Goal: Transaction & Acquisition: Purchase product/service

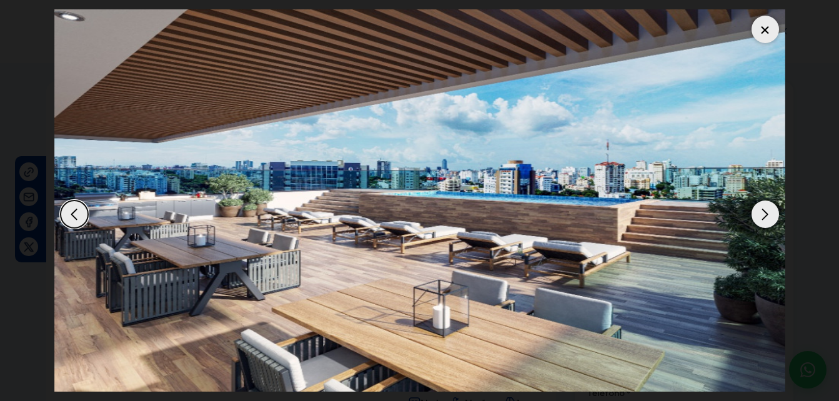
click at [776, 34] on div at bounding box center [765, 29] width 27 height 27
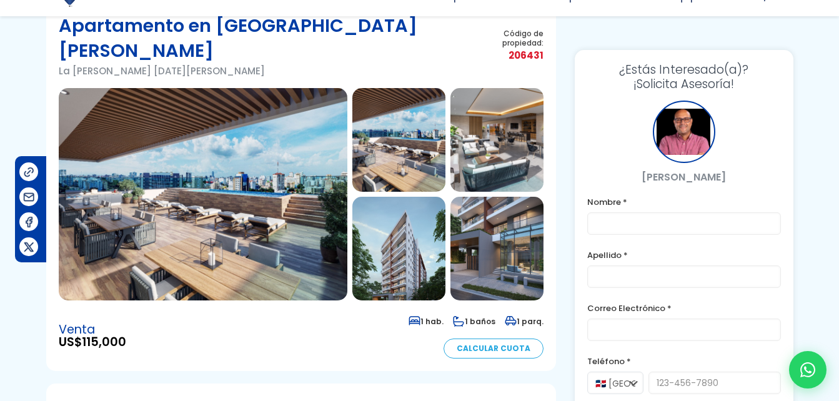
scroll to position [81, 0]
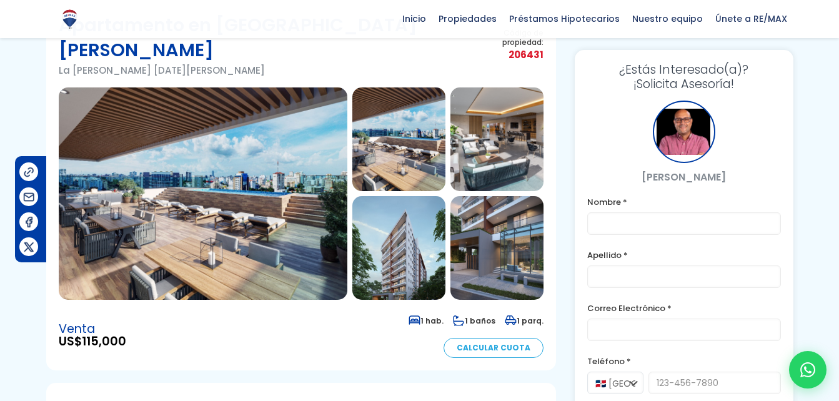
click at [407, 202] on img at bounding box center [398, 248] width 93 height 104
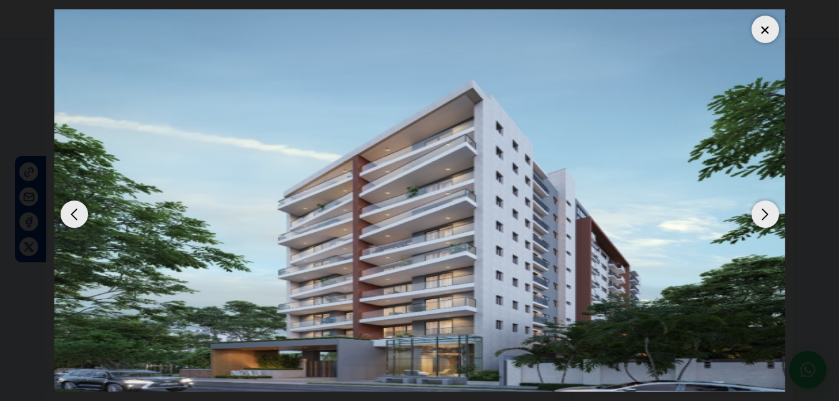
click at [765, 213] on div "Next slide" at bounding box center [765, 214] width 27 height 27
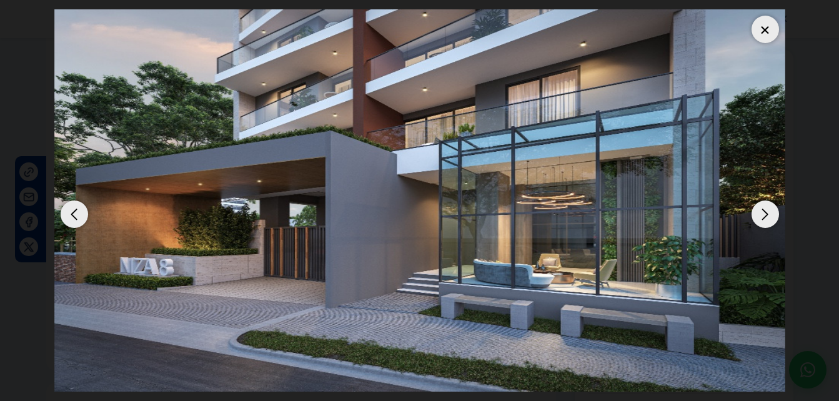
click at [765, 213] on div "Next slide" at bounding box center [765, 214] width 27 height 27
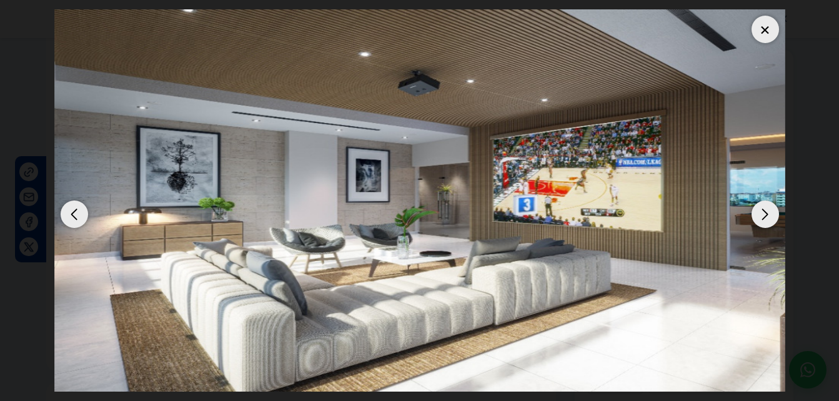
click at [765, 213] on div "Next slide" at bounding box center [765, 214] width 27 height 27
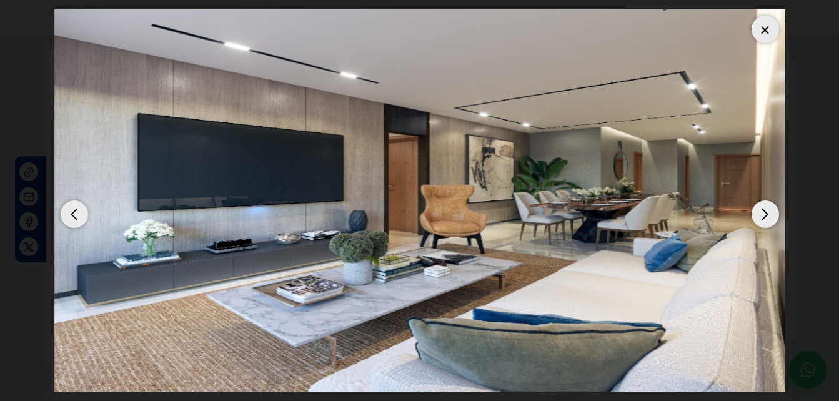
click at [765, 213] on div "Next slide" at bounding box center [765, 214] width 27 height 27
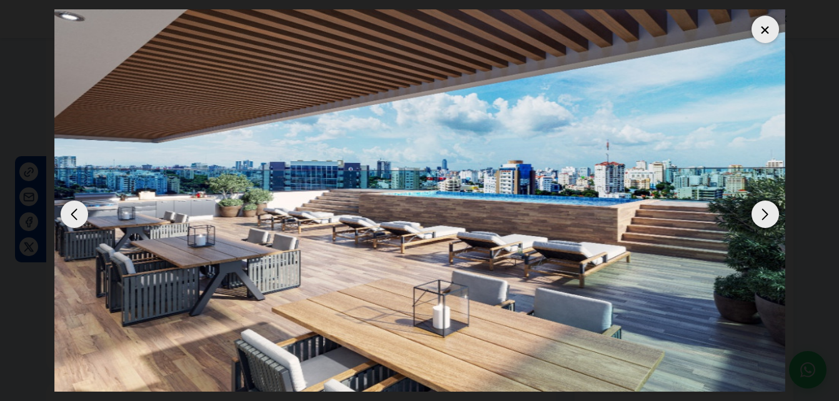
click at [765, 213] on div "Next slide" at bounding box center [765, 214] width 27 height 27
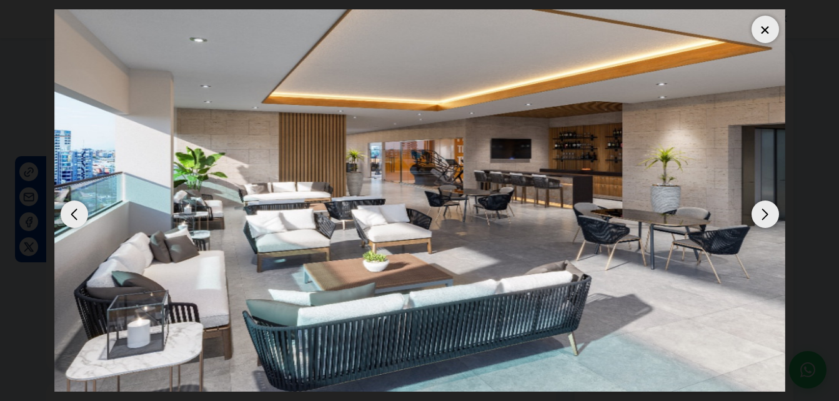
click at [766, 23] on div at bounding box center [765, 29] width 27 height 27
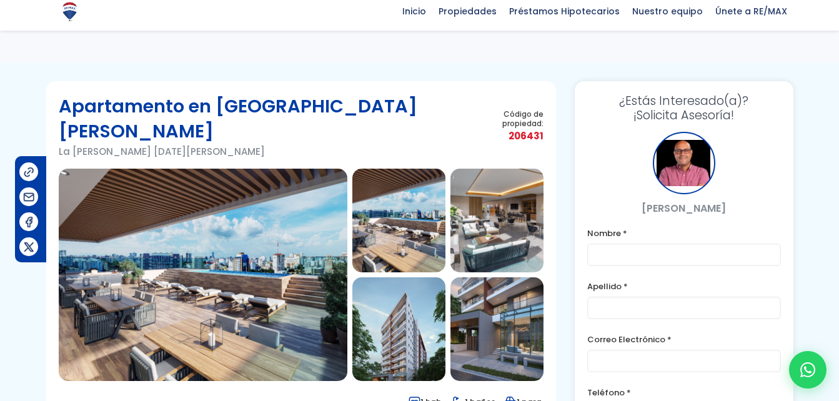
scroll to position [232, 0]
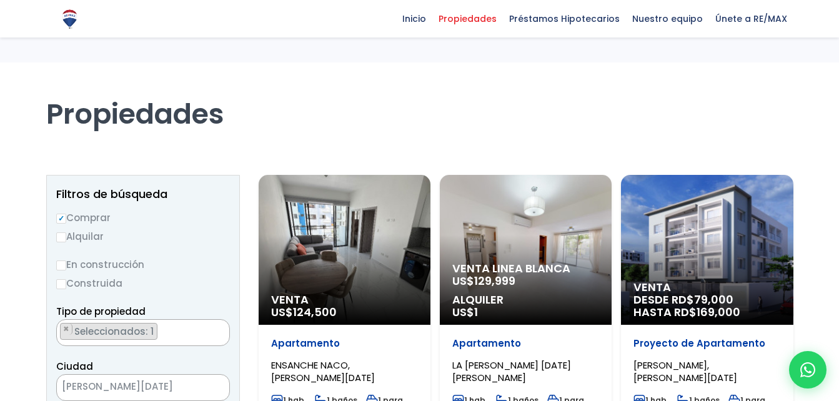
select select
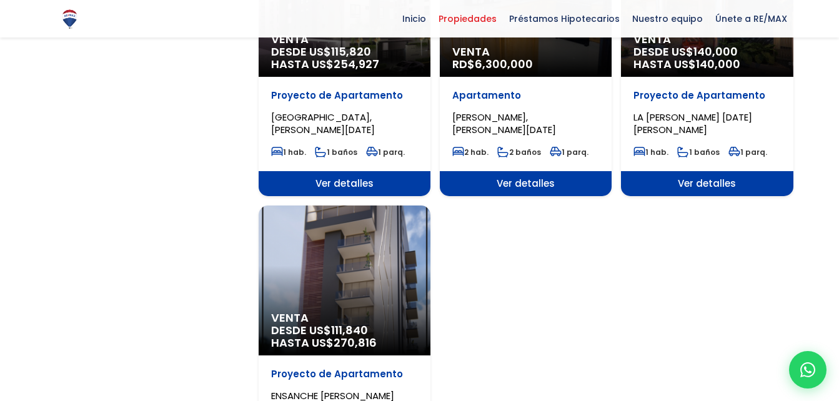
scroll to position [1478, 0]
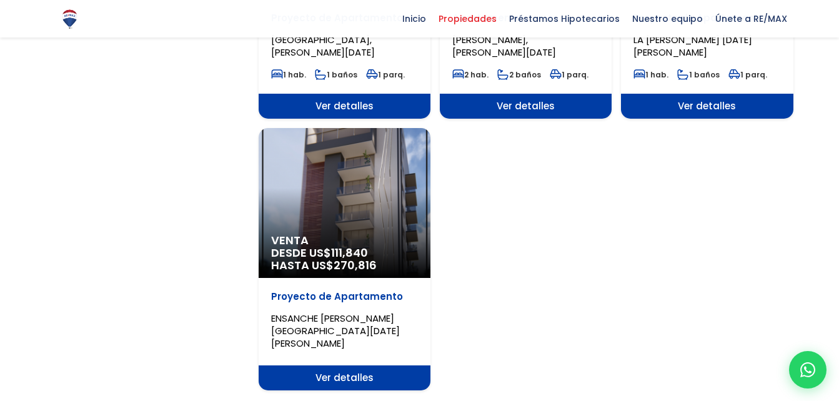
click at [369, 178] on div "Venta DESDE US$ 111,840 HASTA US$ 270,816" at bounding box center [345, 203] width 172 height 150
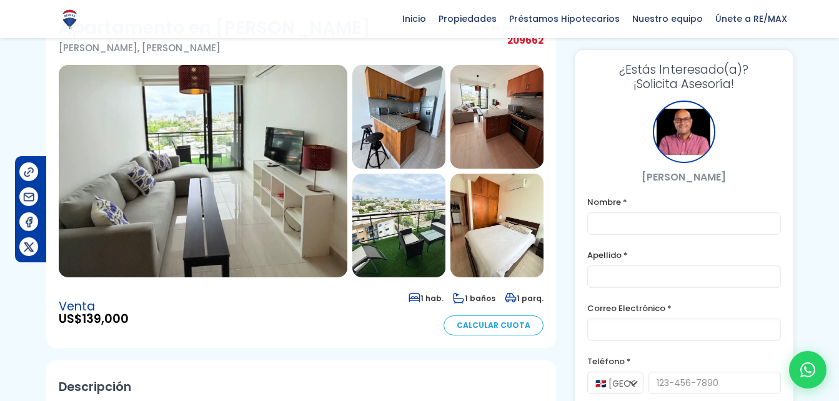
scroll to position [78, 0]
click at [285, 150] on img at bounding box center [203, 172] width 289 height 212
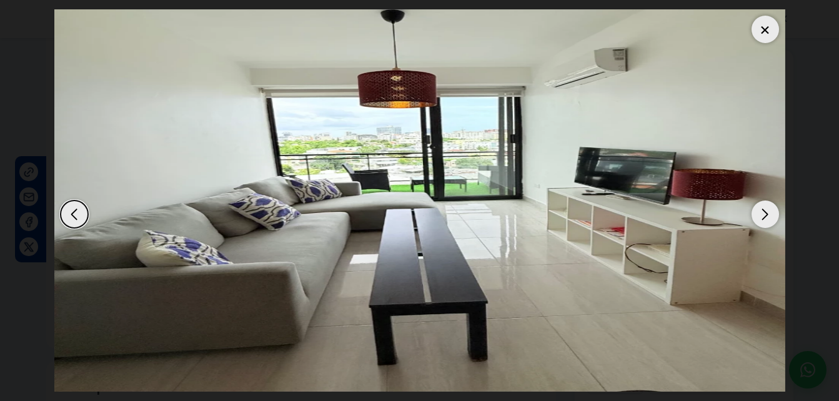
click at [770, 209] on div "Next slide" at bounding box center [765, 214] width 27 height 27
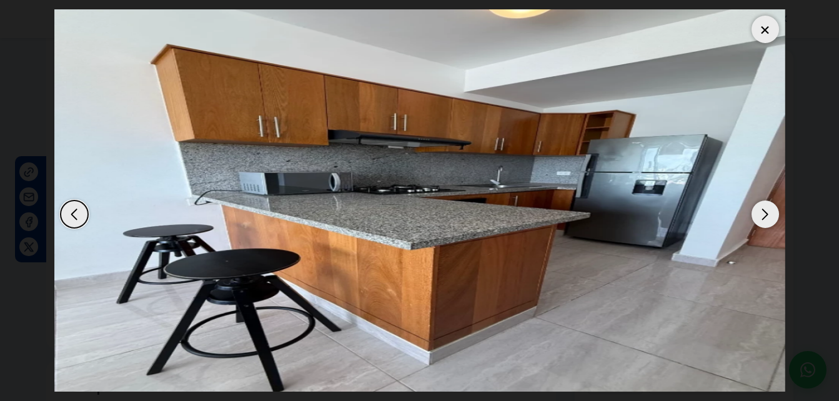
click at [770, 209] on div "Next slide" at bounding box center [765, 214] width 27 height 27
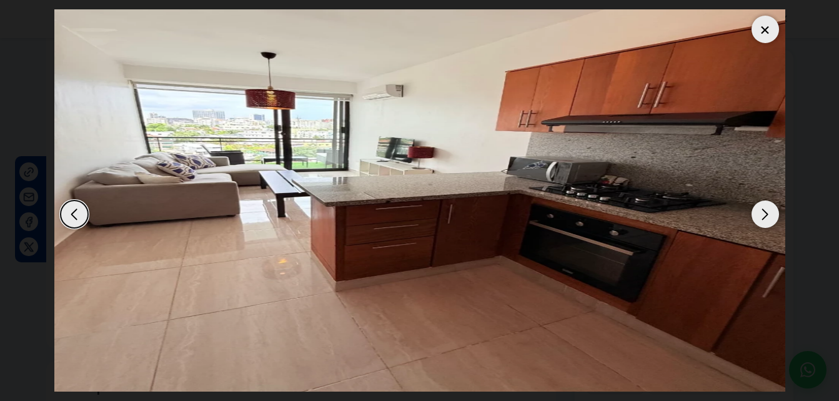
click at [770, 209] on div "Next slide" at bounding box center [765, 214] width 27 height 27
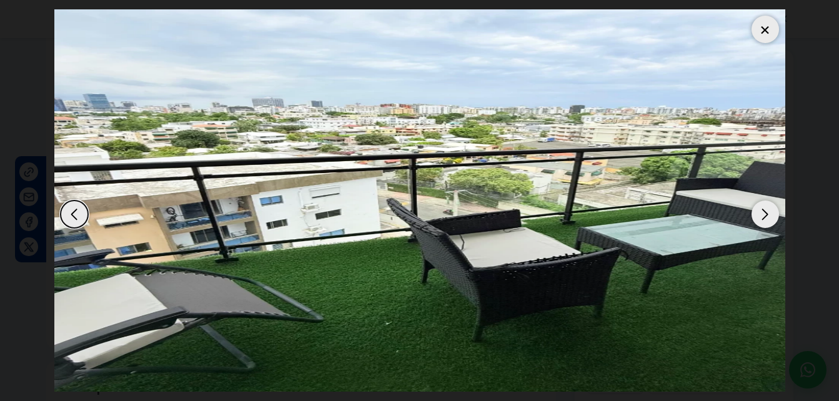
click at [770, 209] on div "Next slide" at bounding box center [765, 214] width 27 height 27
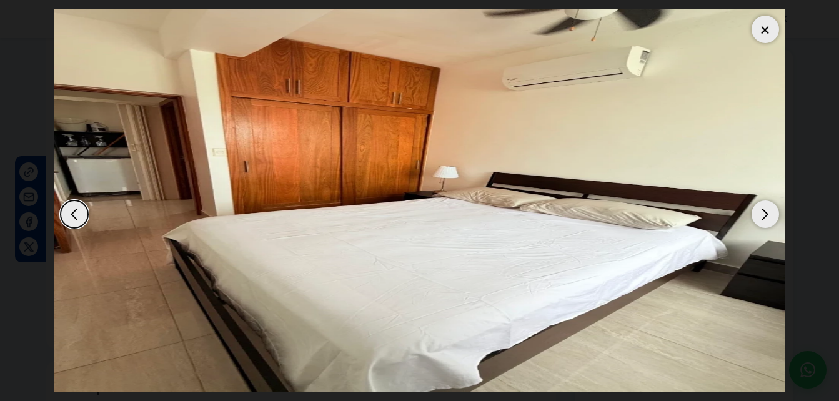
click at [770, 209] on div "Next slide" at bounding box center [765, 214] width 27 height 27
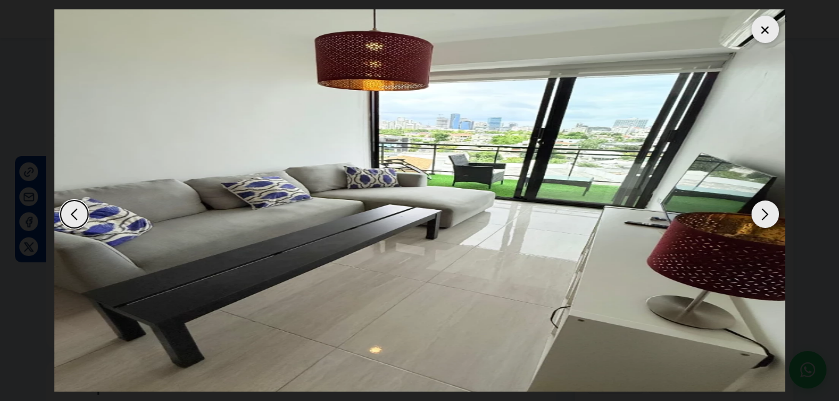
click at [770, 209] on div "Next slide" at bounding box center [765, 214] width 27 height 27
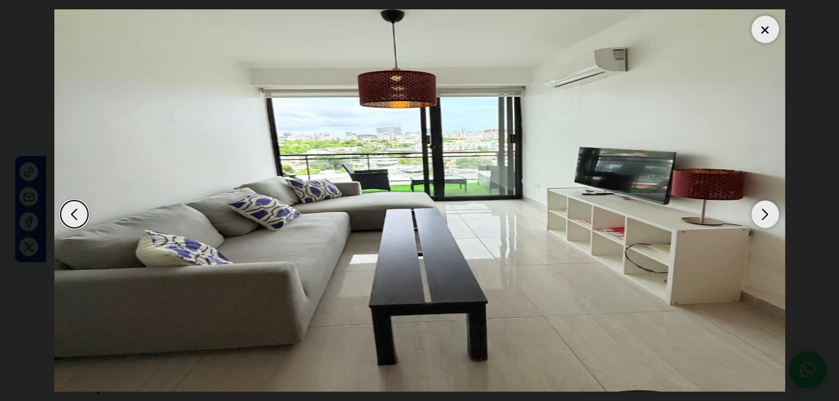
click at [770, 209] on div "Next slide" at bounding box center [765, 214] width 27 height 27
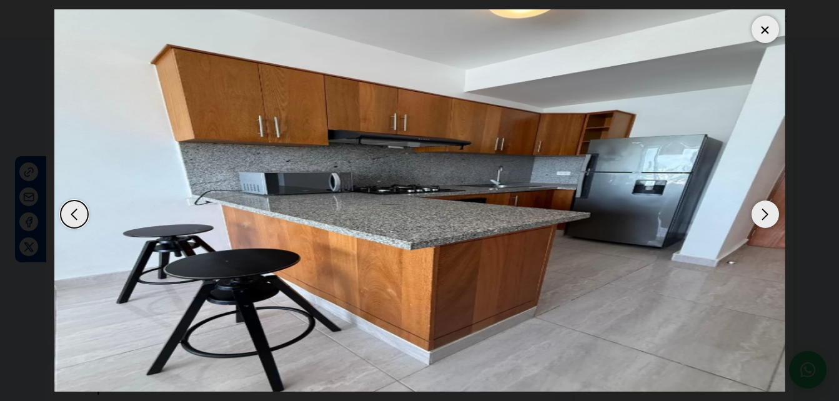
click at [770, 209] on div "Next slide" at bounding box center [765, 214] width 27 height 27
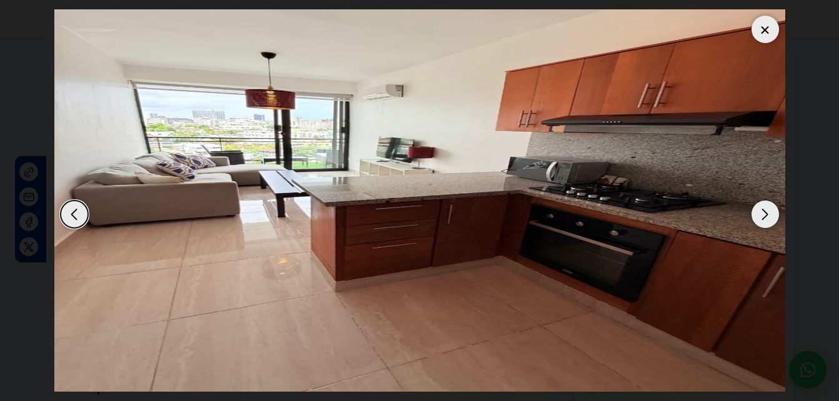
click at [774, 33] on div at bounding box center [765, 29] width 27 height 27
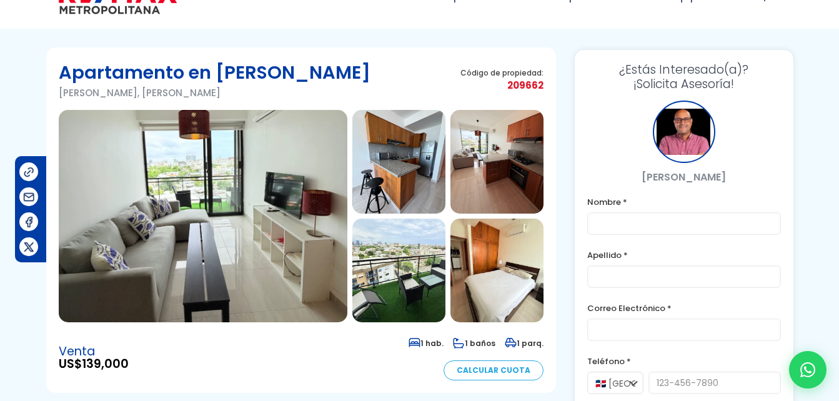
scroll to position [35, 0]
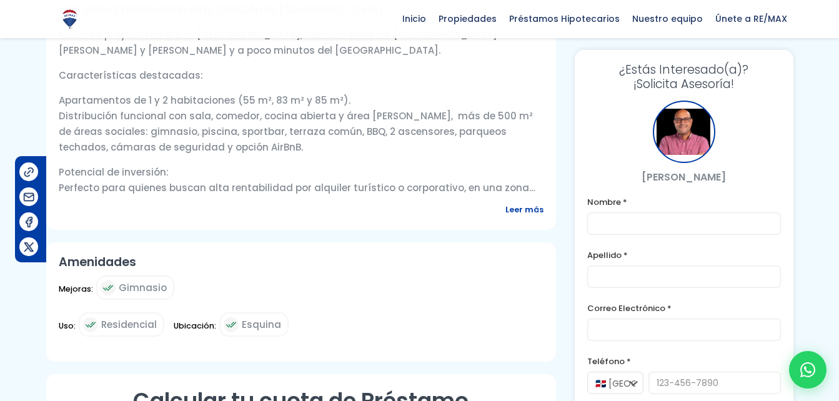
scroll to position [477, 0]
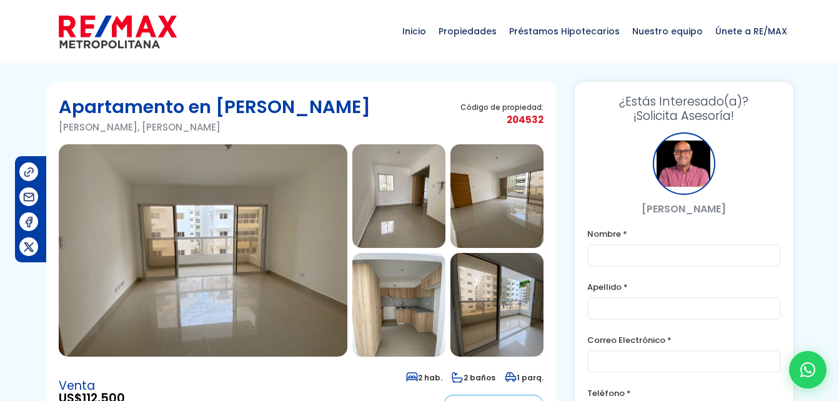
click at [292, 237] on img at bounding box center [203, 250] width 289 height 212
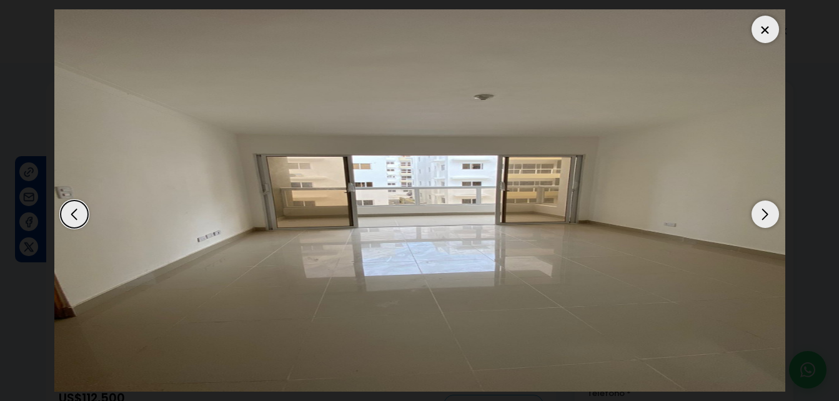
click at [760, 222] on div "Next slide" at bounding box center [765, 214] width 27 height 27
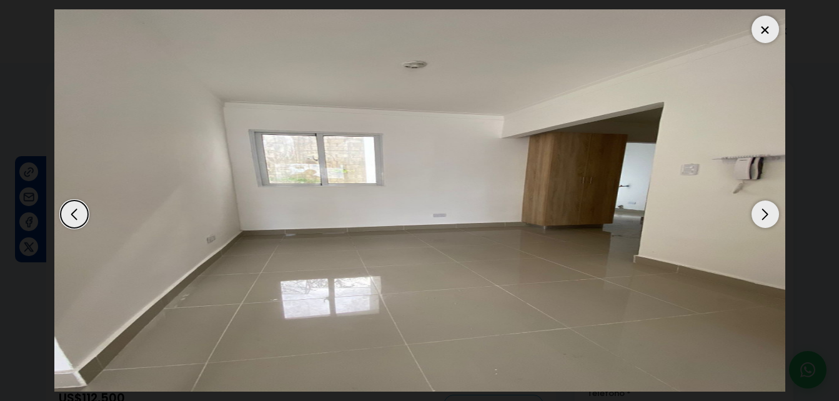
click at [760, 222] on div "Next slide" at bounding box center [765, 214] width 27 height 27
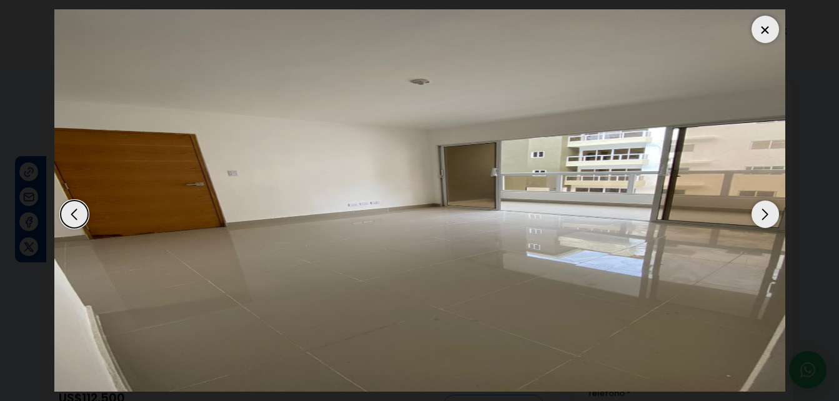
click at [760, 222] on div "Next slide" at bounding box center [765, 214] width 27 height 27
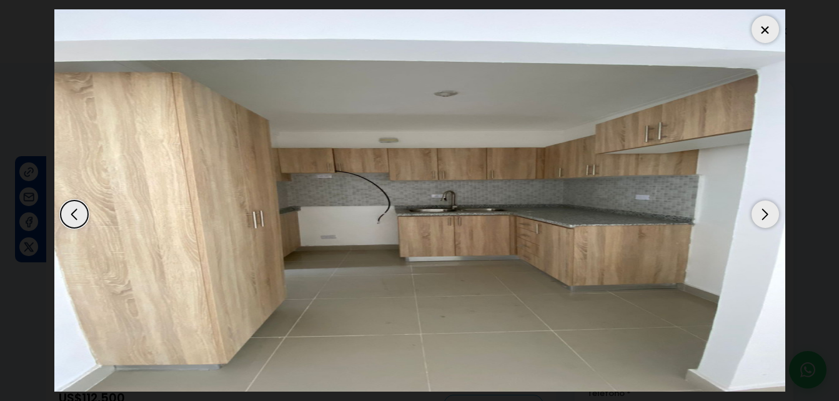
click at [763, 205] on div "Next slide" at bounding box center [765, 214] width 27 height 27
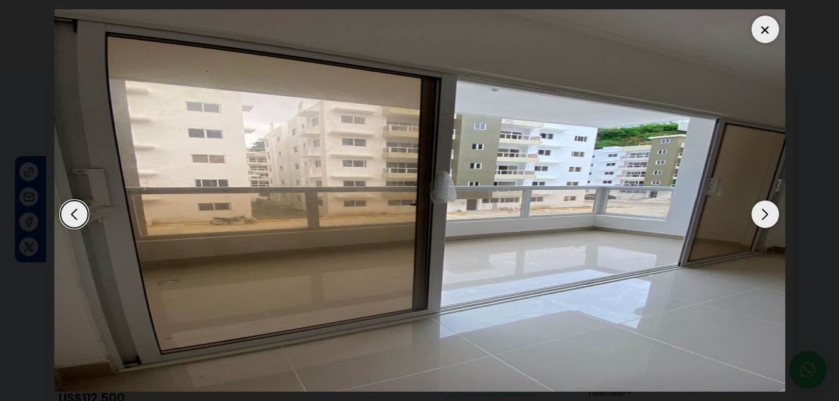
click at [763, 205] on div "Next slide" at bounding box center [765, 214] width 27 height 27
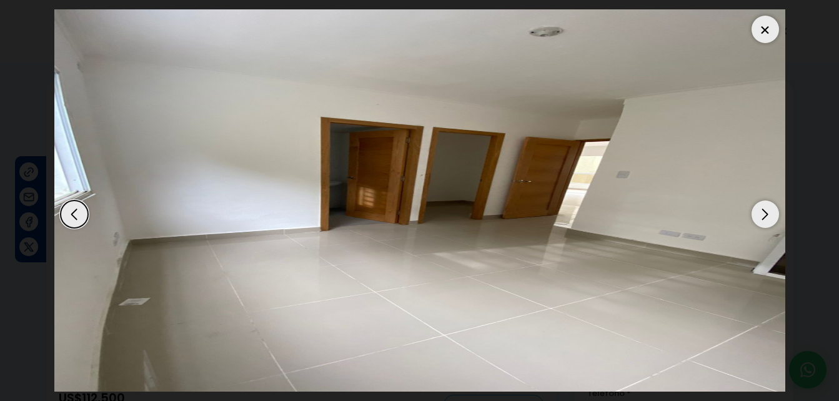
click at [763, 205] on div "Next slide" at bounding box center [765, 214] width 27 height 27
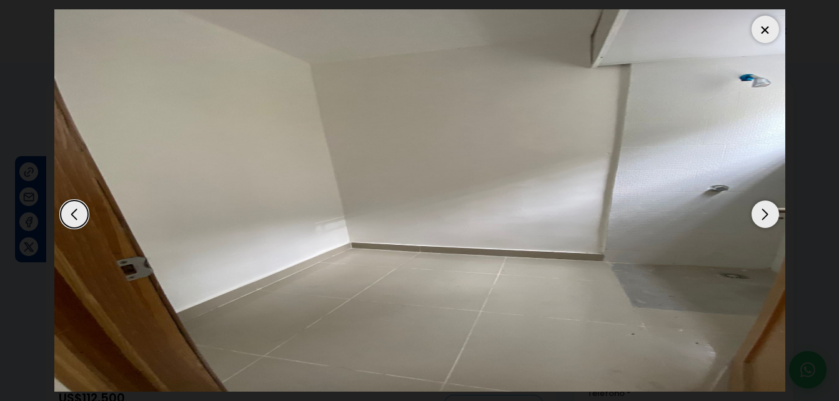
click at [763, 205] on div "Next slide" at bounding box center [765, 214] width 27 height 27
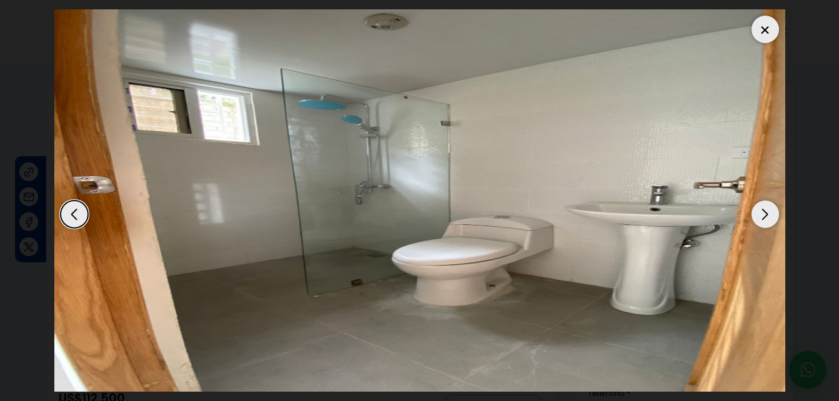
click at [763, 205] on div "Next slide" at bounding box center [765, 214] width 27 height 27
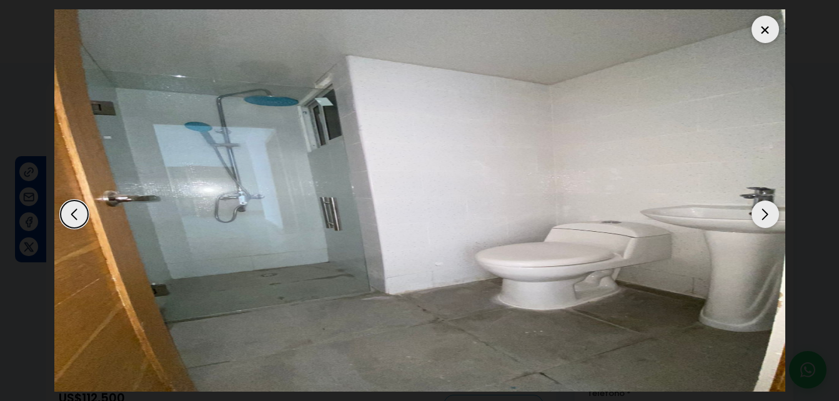
click at [763, 205] on div "Next slide" at bounding box center [765, 214] width 27 height 27
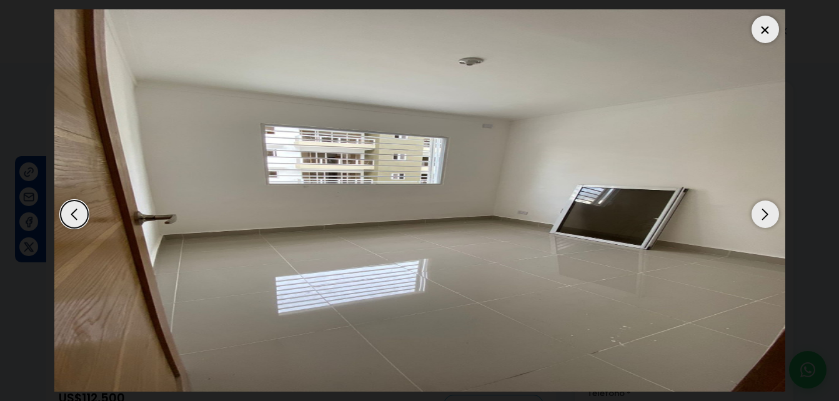
click at [763, 205] on div "Next slide" at bounding box center [765, 214] width 27 height 27
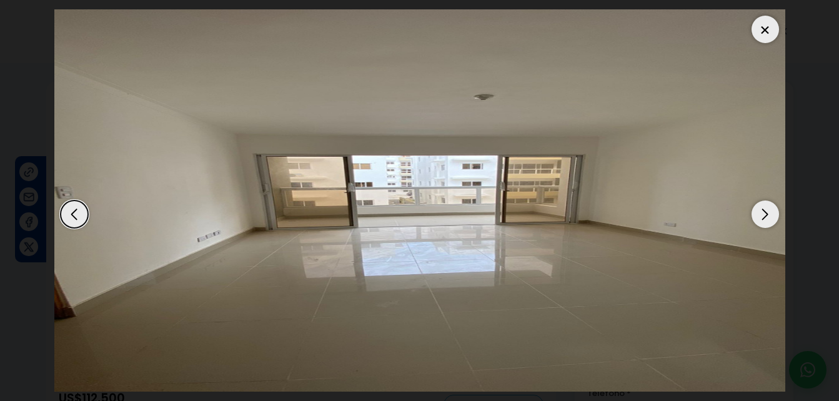
click at [763, 205] on div "Next slide" at bounding box center [765, 214] width 27 height 27
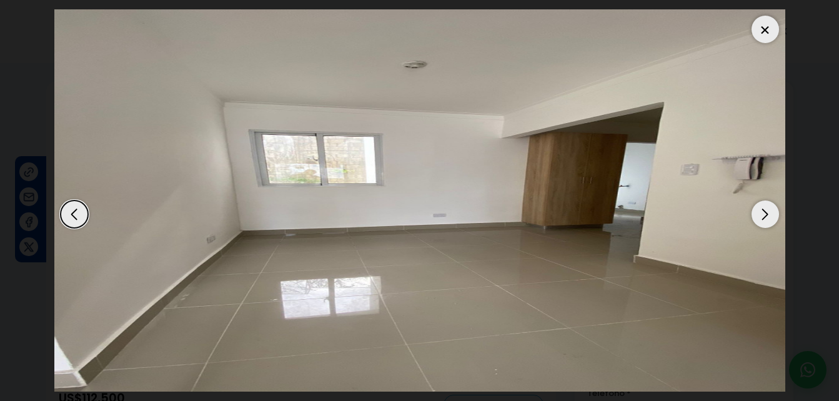
click at [754, 31] on div at bounding box center [765, 29] width 27 height 27
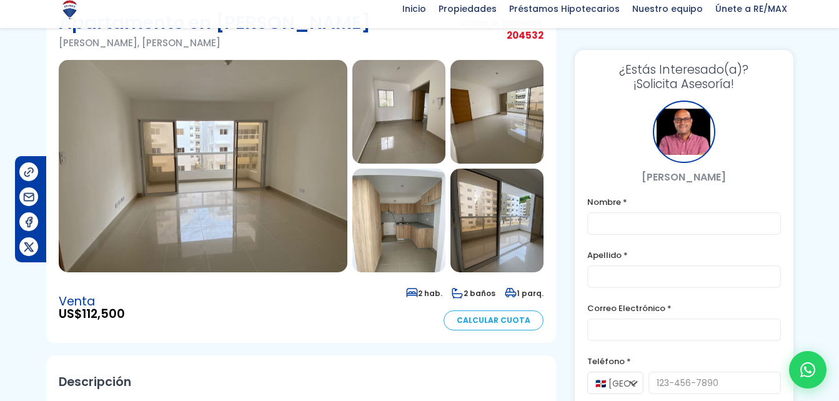
scroll to position [84, 0]
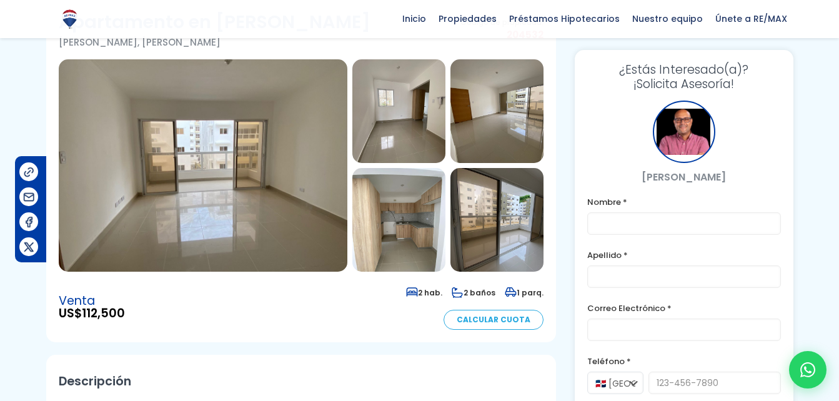
click at [503, 324] on link "Calcular Cuota" at bounding box center [494, 320] width 100 height 20
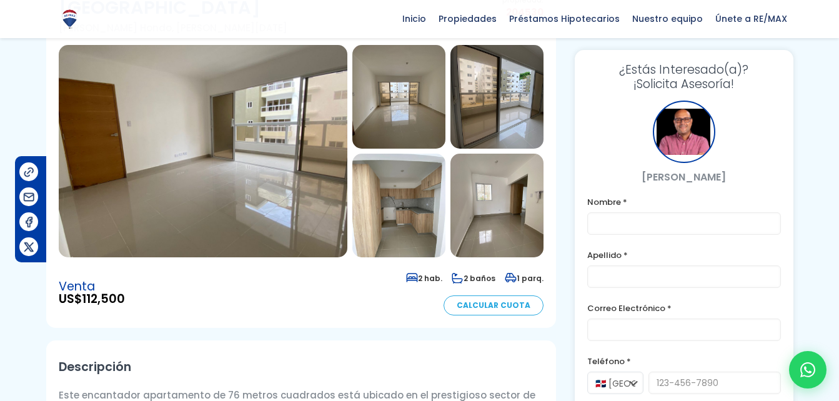
scroll to position [16, 0]
